Goal: Check status: Check status

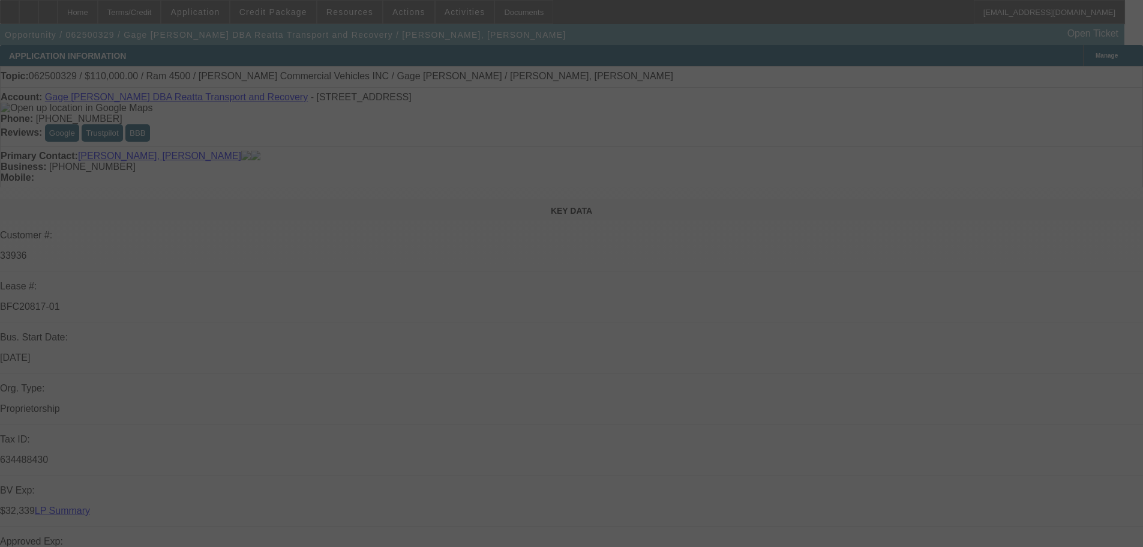
select select "0"
select select "3"
select select "0"
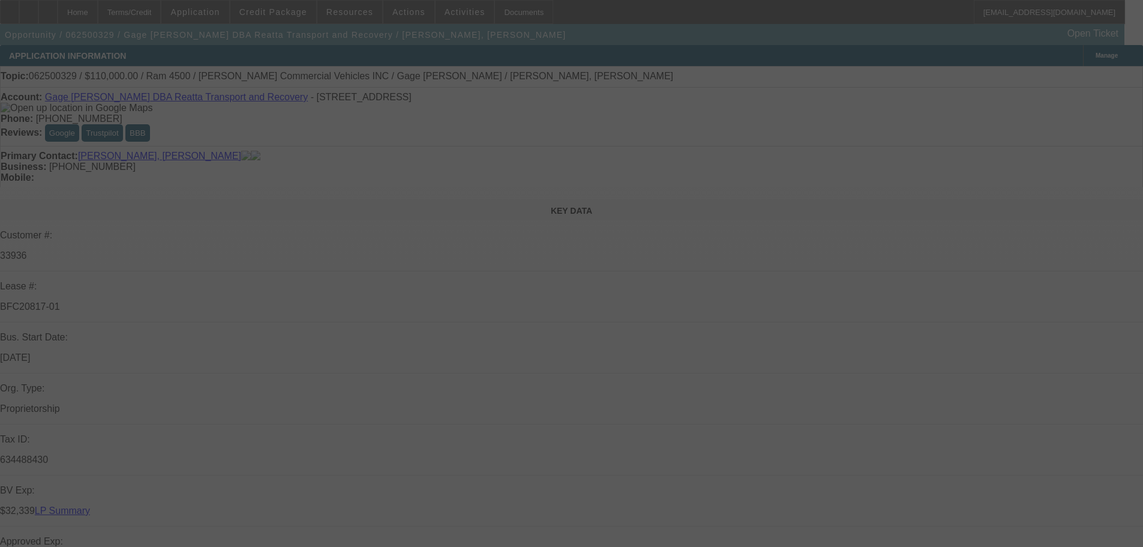
select select "0"
select select "3"
select select "0"
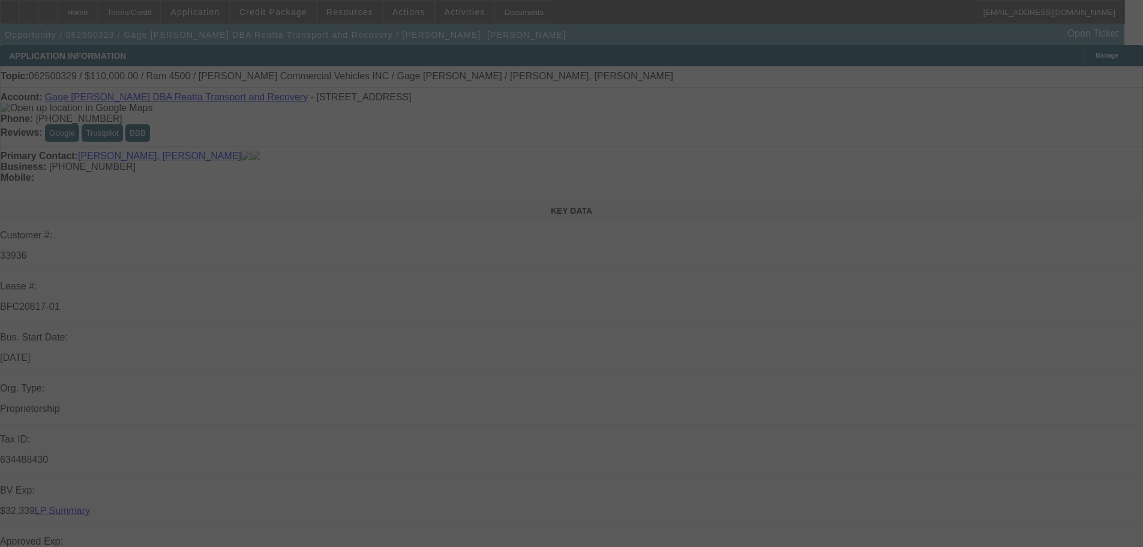
select select "3"
select select "0"
select select "3"
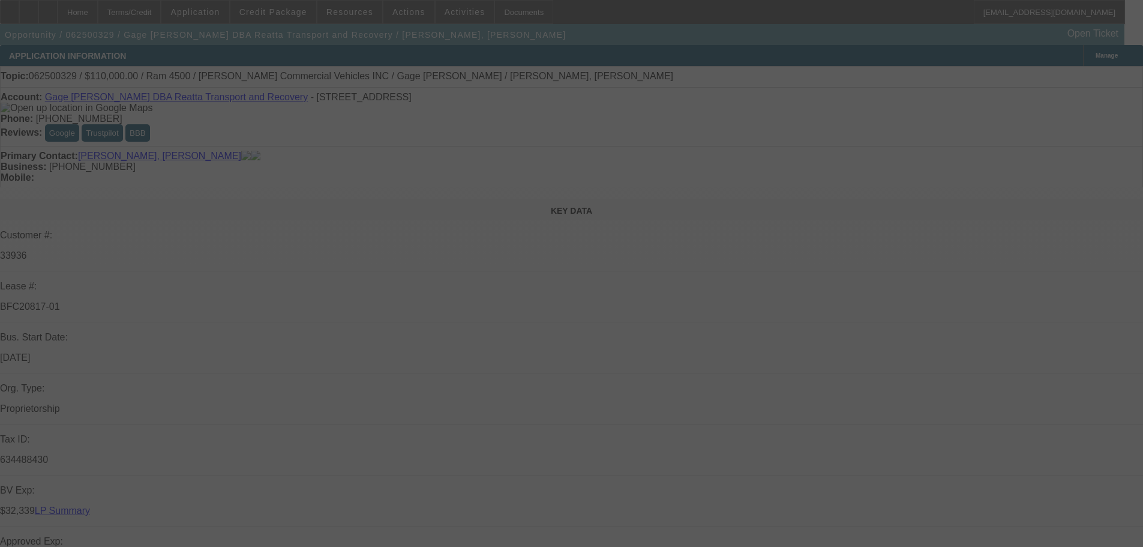
select select "0"
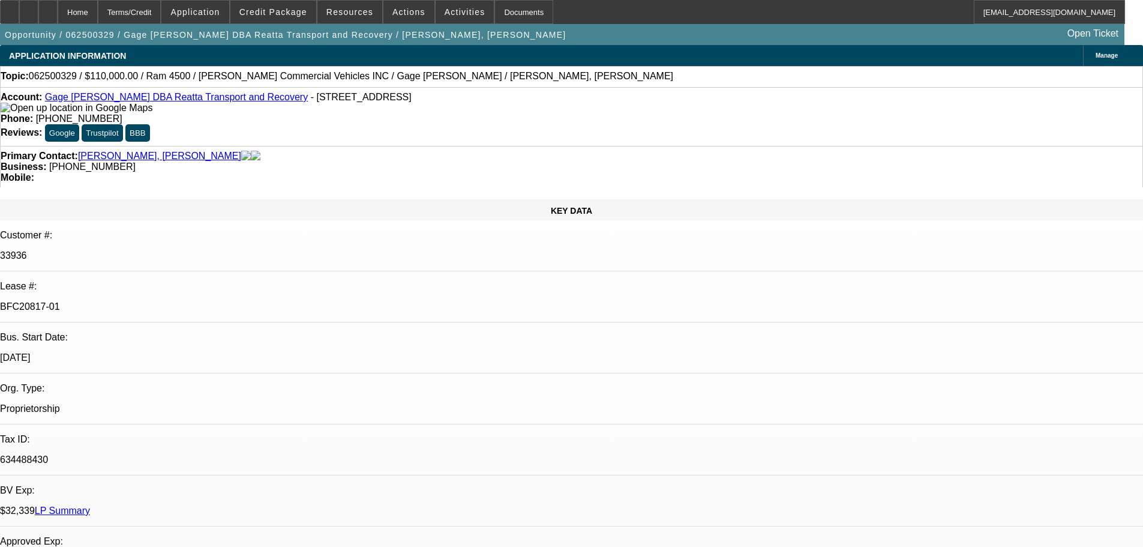
select select "6"
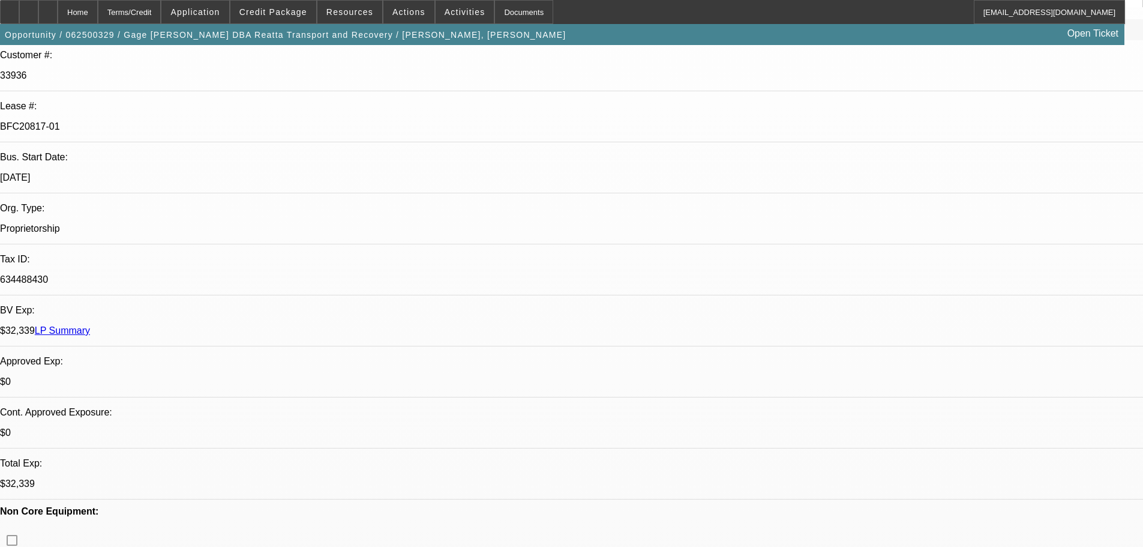
scroll to position [60, 0]
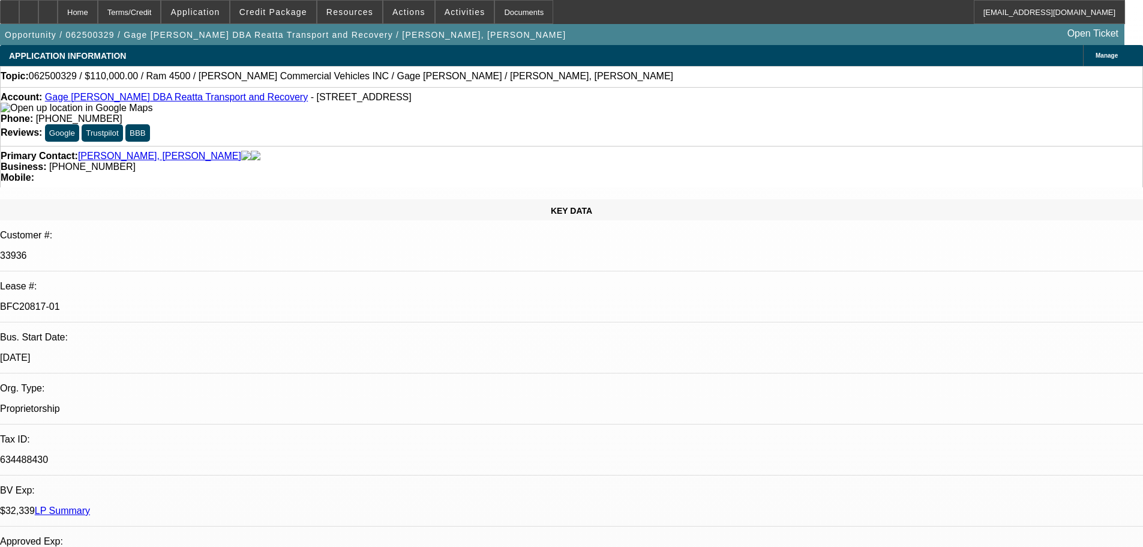
scroll to position [0, 0]
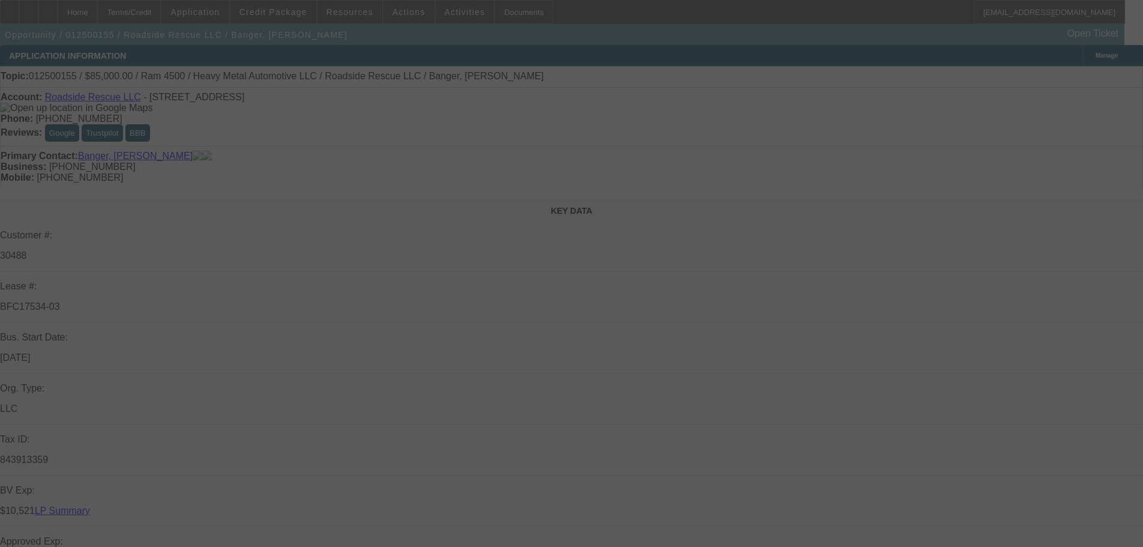
select select "0"
select select "2"
select select "0.1"
select select "4"
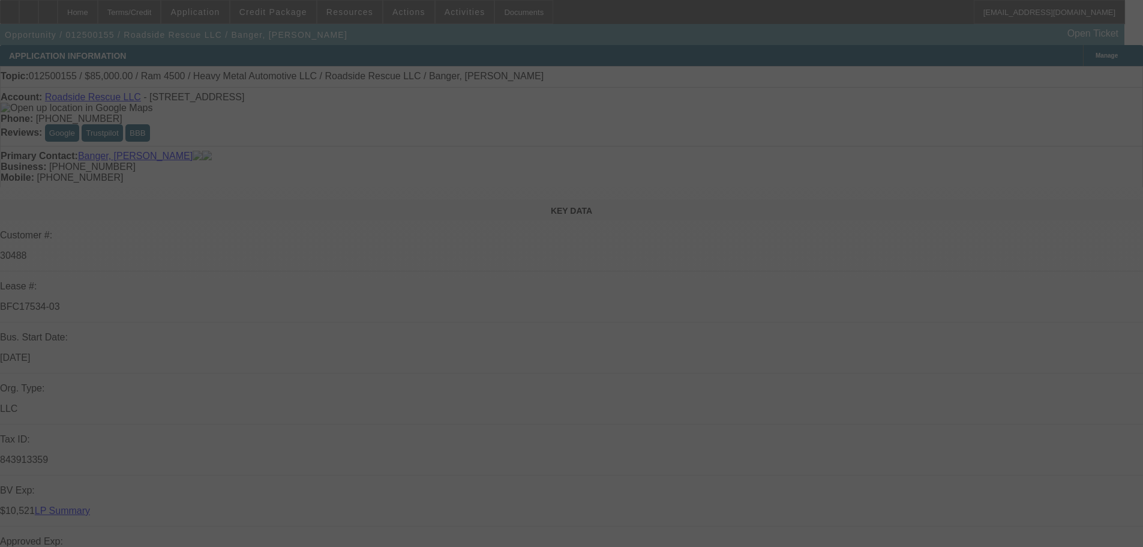
select select "0"
select select "2"
select select "0.1"
select select "4"
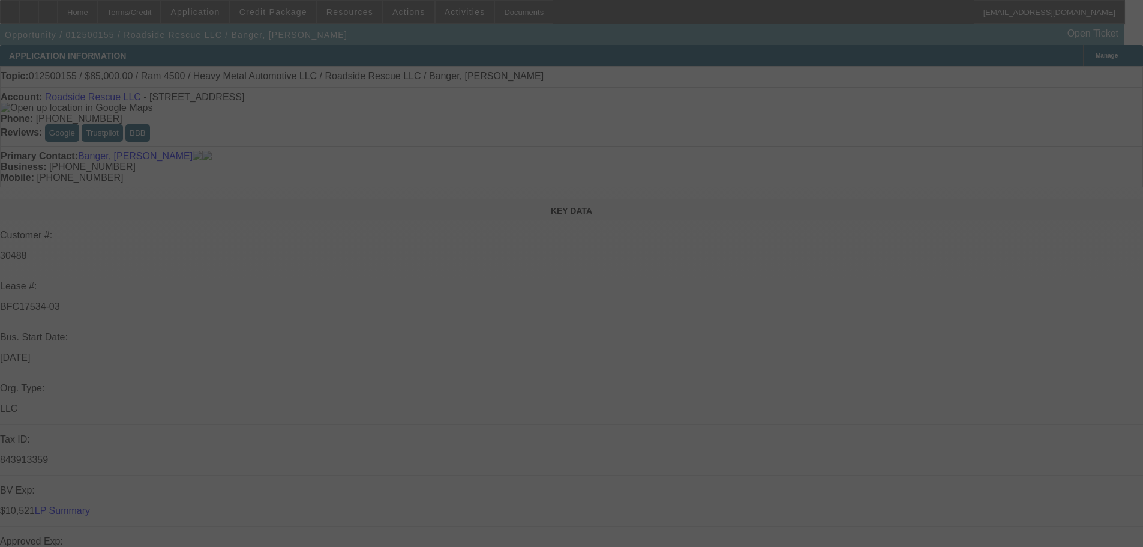
select select "0"
select select "2"
select select "0.1"
select select "4"
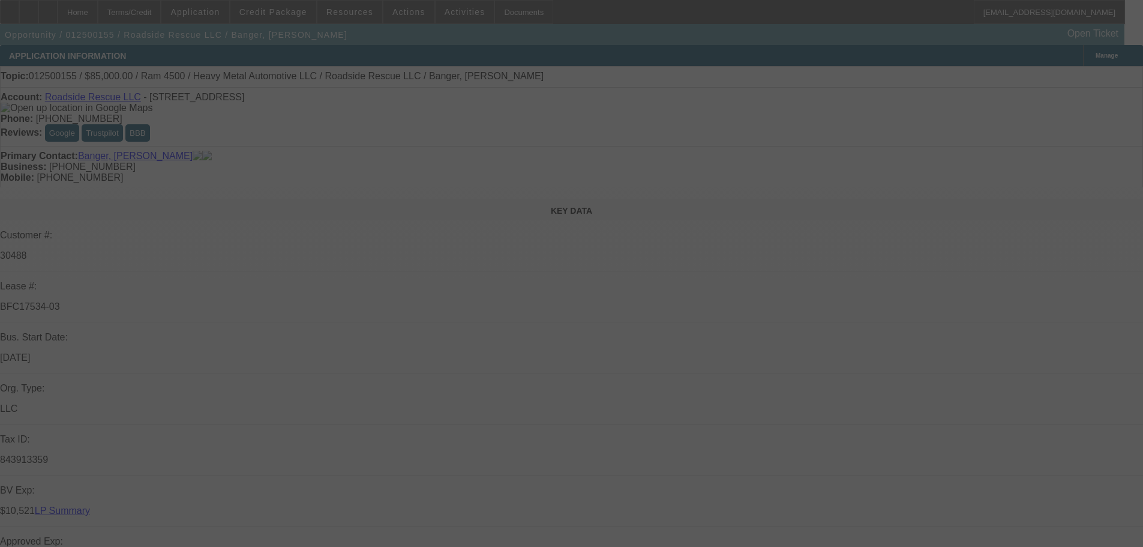
select select "0"
select select "2"
select select "0.1"
select select "4"
